Goal: Navigation & Orientation: Find specific page/section

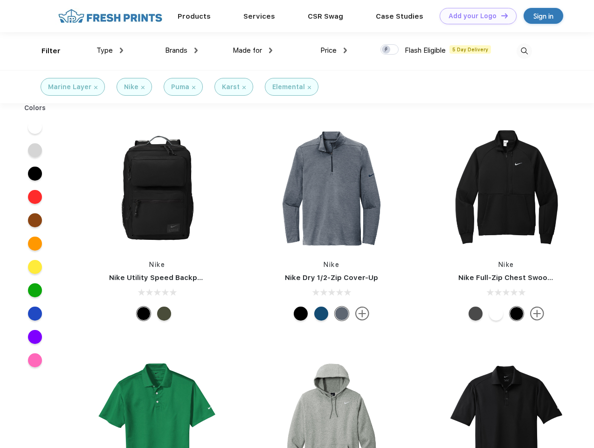
click at [475, 16] on link "Add your Logo Design Tool" at bounding box center [478, 16] width 77 height 16
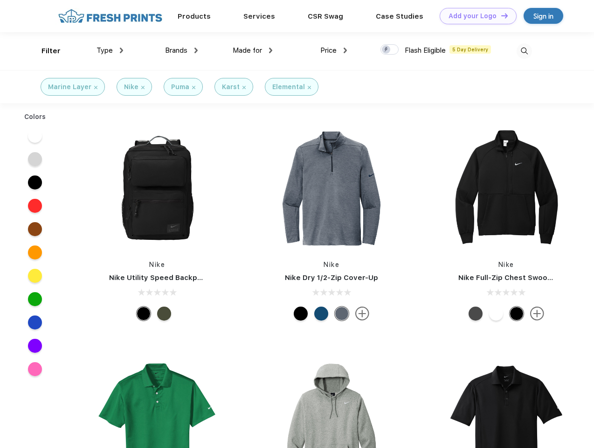
click at [0, 0] on div "Design Tool" at bounding box center [0, 0] width 0 height 0
click at [500, 15] on link "Add your Logo Design Tool" at bounding box center [478, 16] width 77 height 16
click at [45, 51] on div "Filter" at bounding box center [50, 51] width 19 height 11
click at [110, 50] on span "Type" at bounding box center [105, 50] width 16 height 8
click at [181, 50] on span "Brands" at bounding box center [176, 50] width 22 height 8
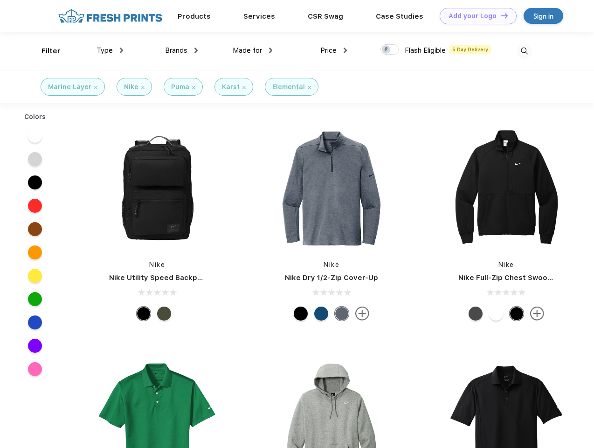
click at [253, 50] on span "Made for" at bounding box center [247, 50] width 29 height 8
click at [334, 50] on span "Price" at bounding box center [328, 50] width 16 height 8
click at [390, 50] on div at bounding box center [389, 49] width 18 height 10
click at [387, 50] on input "checkbox" at bounding box center [383, 47] width 6 height 6
click at [524, 51] on img at bounding box center [524, 50] width 15 height 15
